Goal: Navigation & Orientation: Find specific page/section

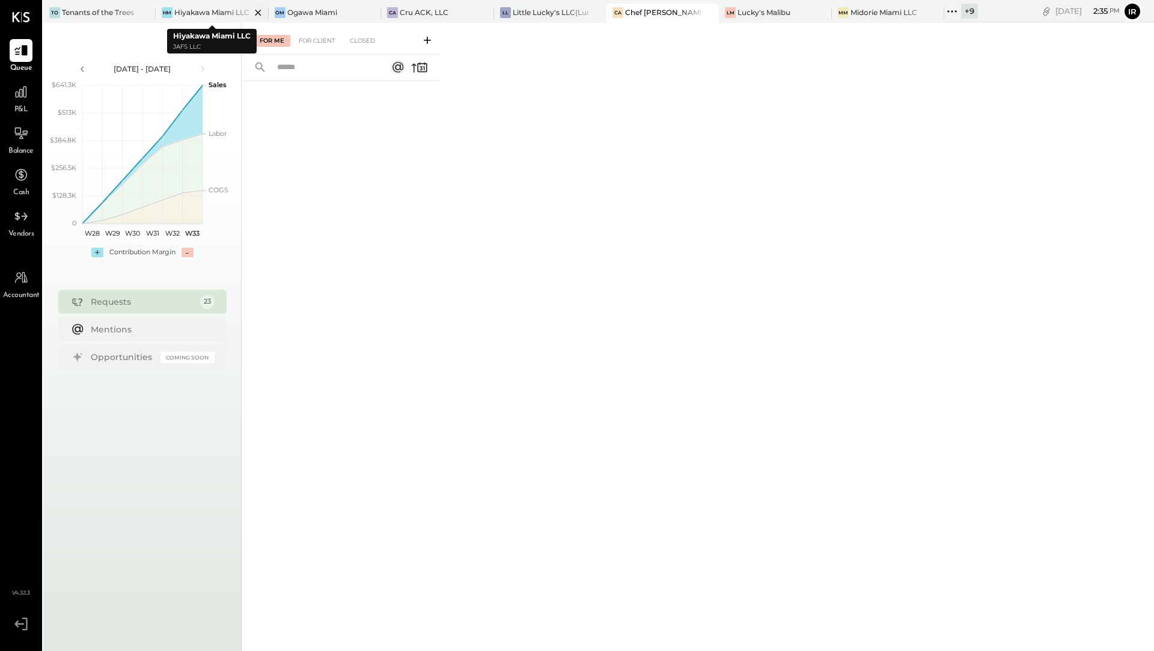
click at [174, 5] on div "HM Hiyakawa Miami LLC" at bounding box center [212, 13] width 112 height 19
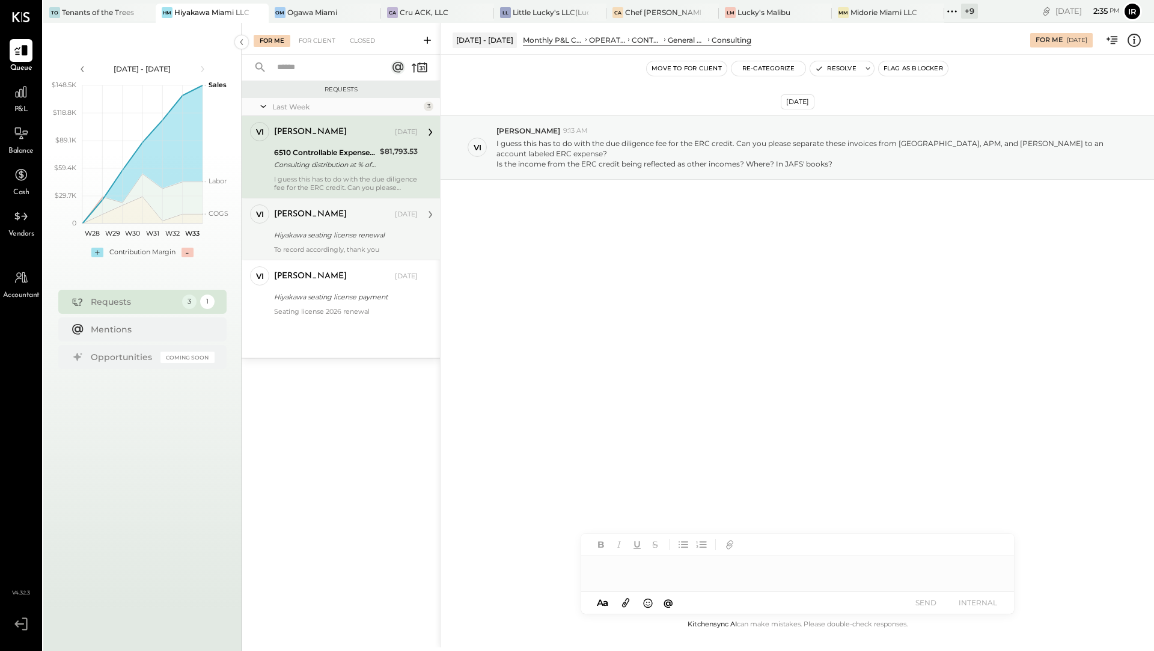
click at [327, 219] on div "[PERSON_NAME]" at bounding box center [333, 215] width 118 height 12
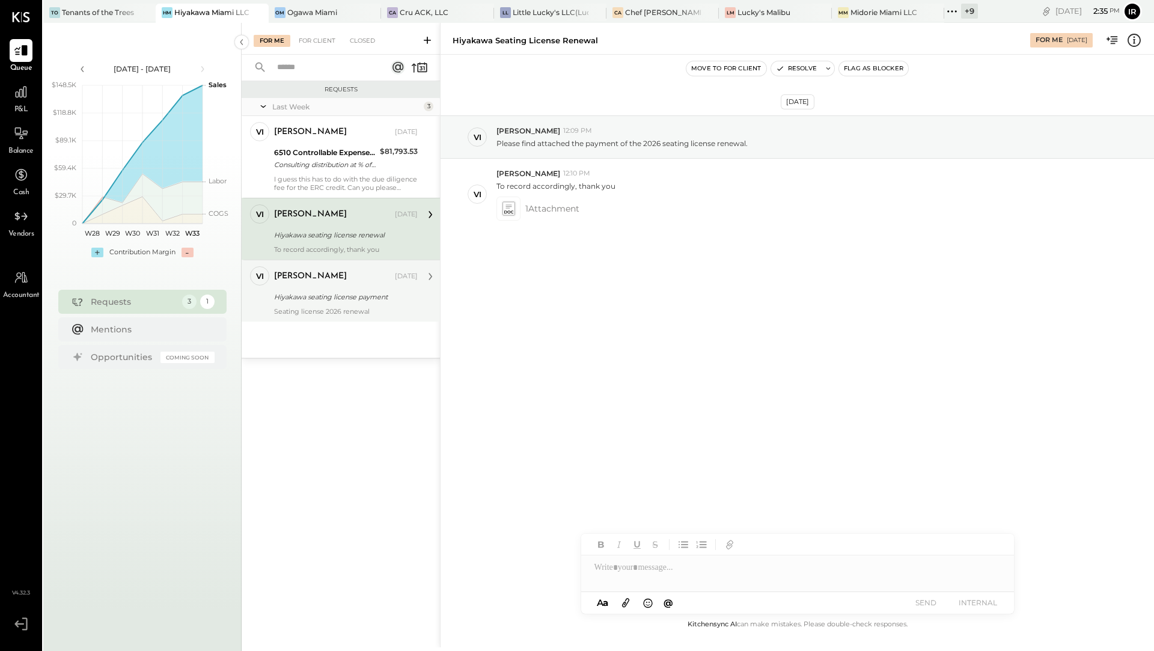
click at [328, 294] on div "Hiyakawa seating license payment" at bounding box center [344, 297] width 140 height 12
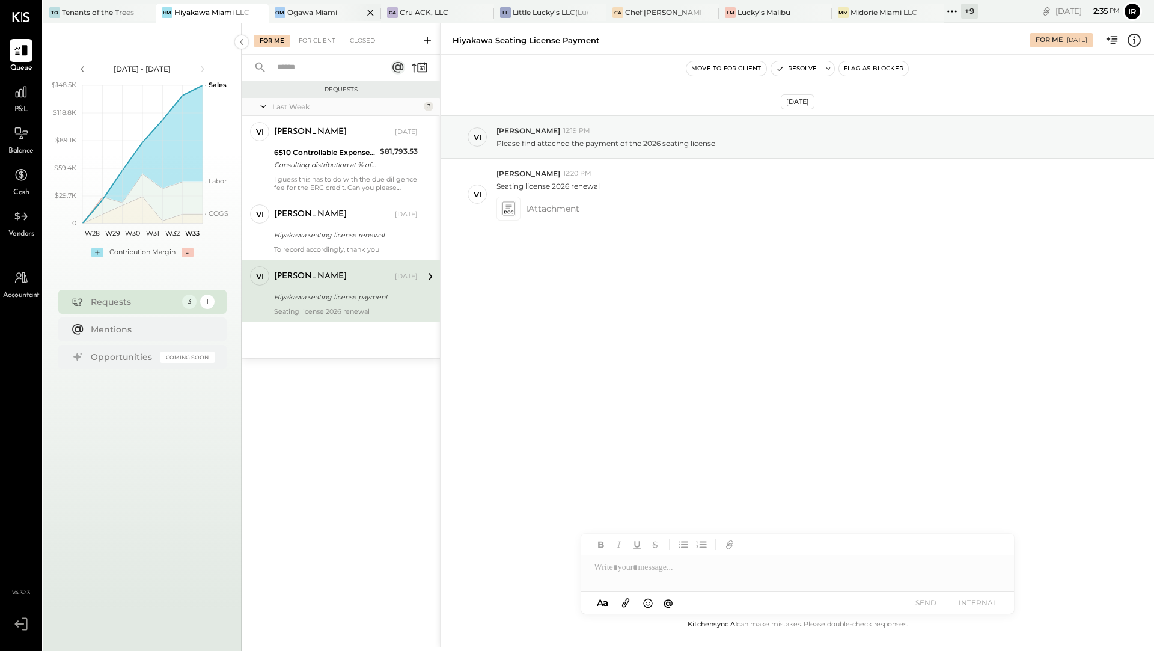
click at [343, 13] on div at bounding box center [360, 12] width 42 height 17
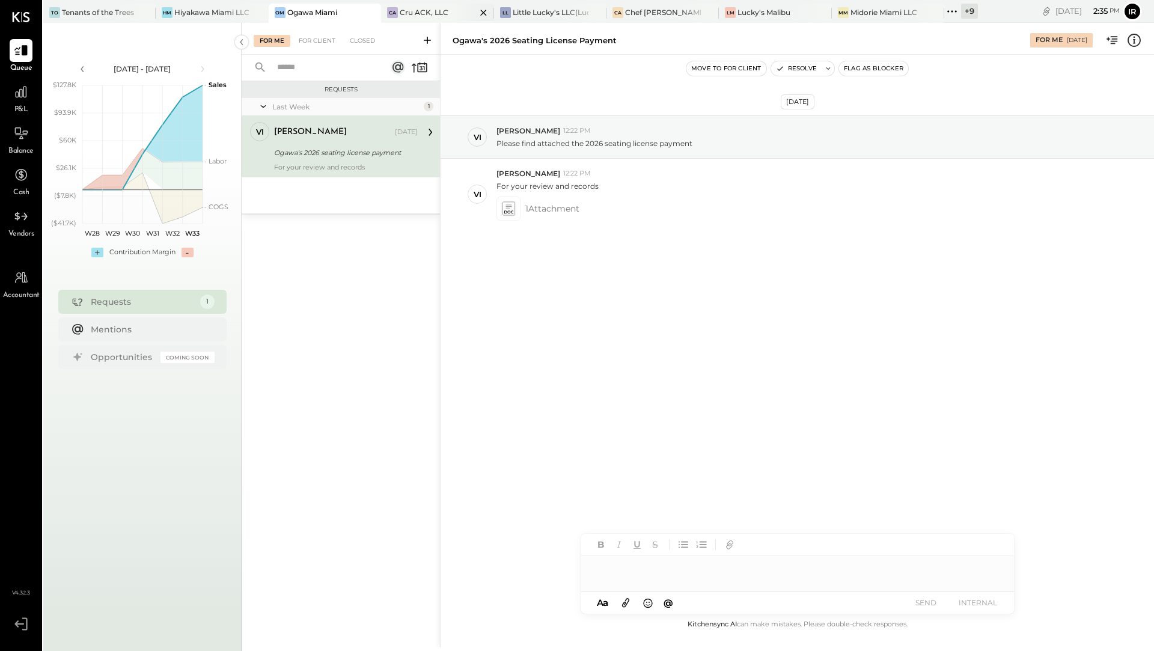
click at [411, 8] on div "Cru ACK, LLC" at bounding box center [424, 12] width 49 height 10
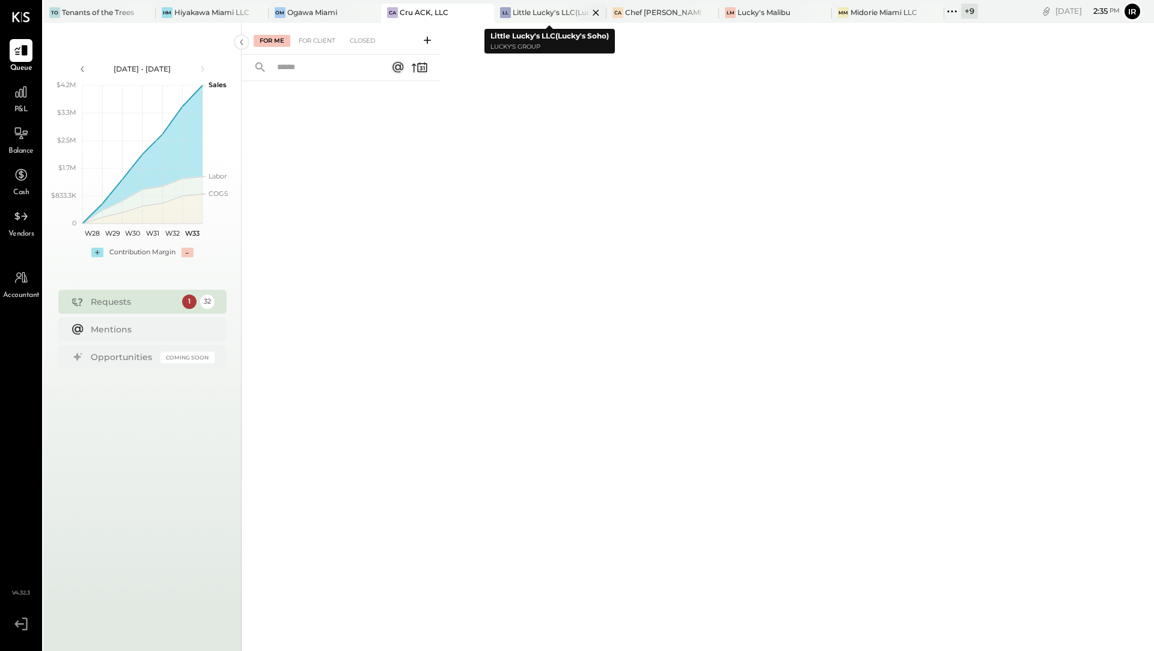
click at [521, 13] on div "Little Lucky's LLC(Lucky's Soho)" at bounding box center [551, 12] width 76 height 10
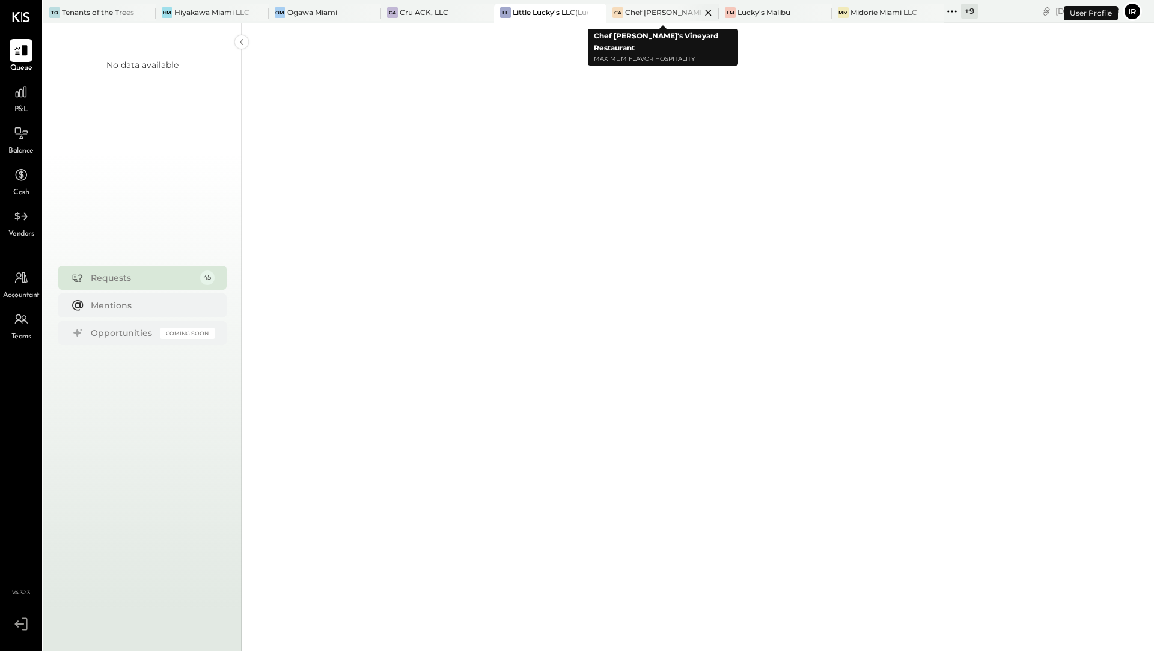
click at [648, 14] on div "Chef [PERSON_NAME]'s Vineyard Restaurant" at bounding box center [663, 12] width 76 height 10
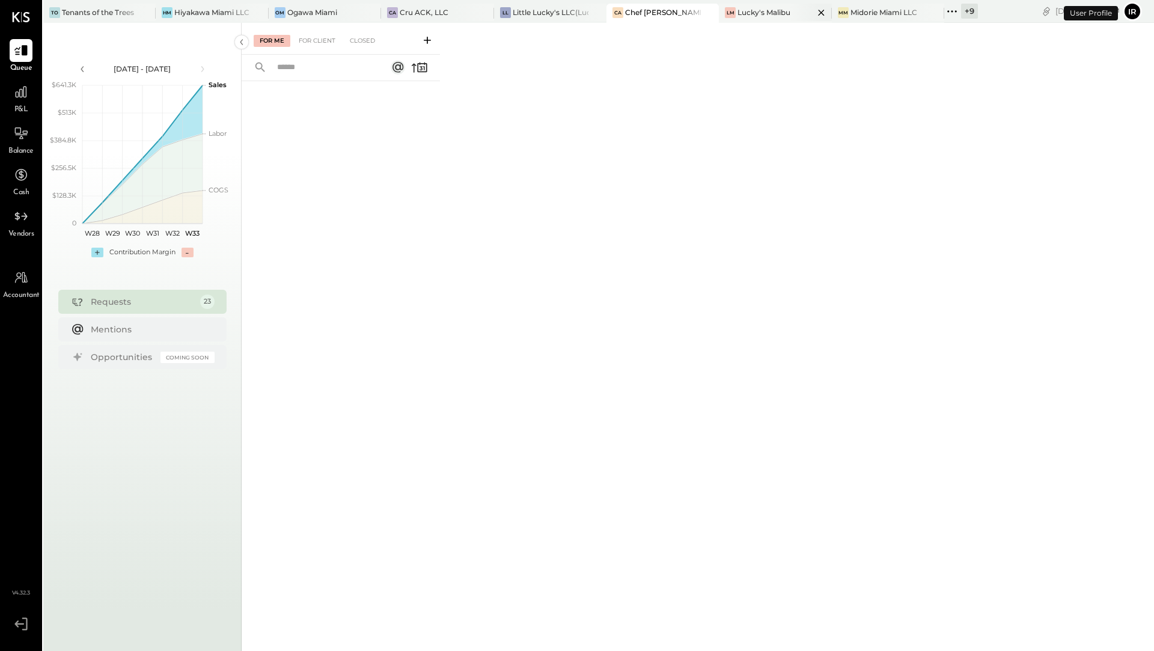
click at [733, 10] on div "LM" at bounding box center [730, 12] width 11 height 11
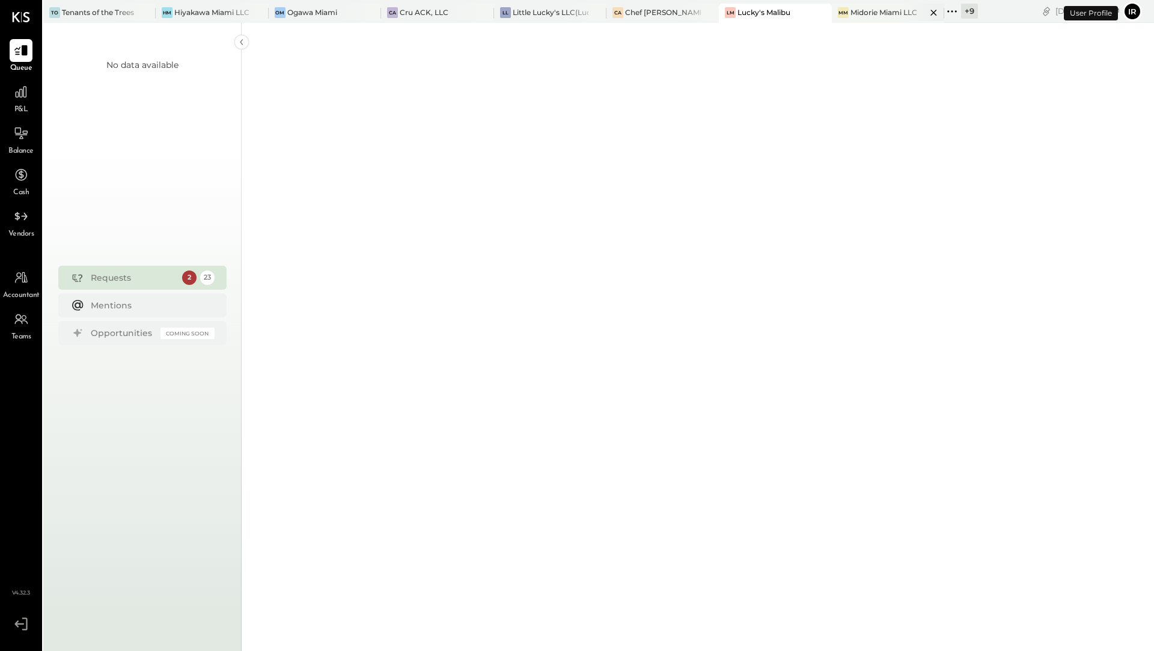
click at [857, 19] on div "MM Midorie Miami LLC" at bounding box center [888, 13] width 112 height 19
click at [954, 12] on icon at bounding box center [952, 12] width 16 height 16
